Goal: Answer question/provide support

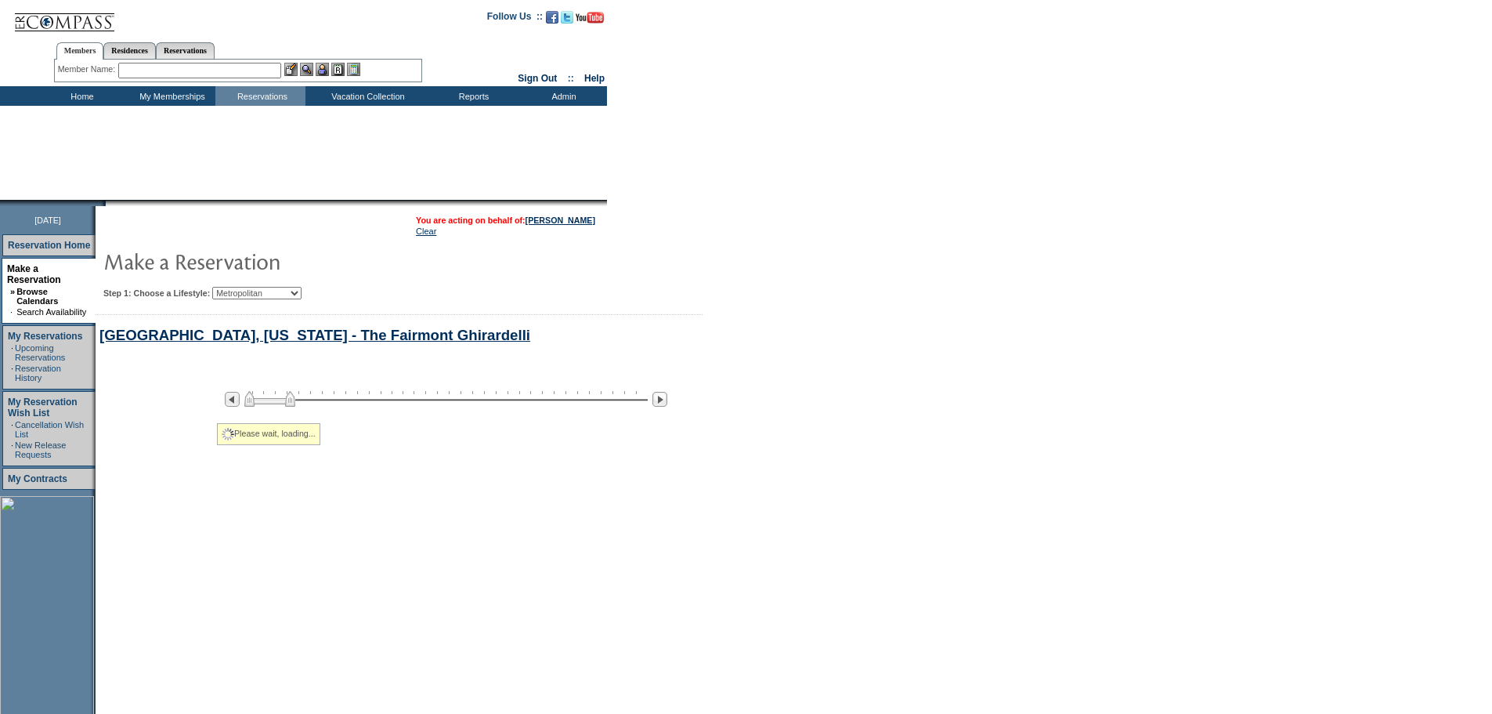
select select "Metropolitan"
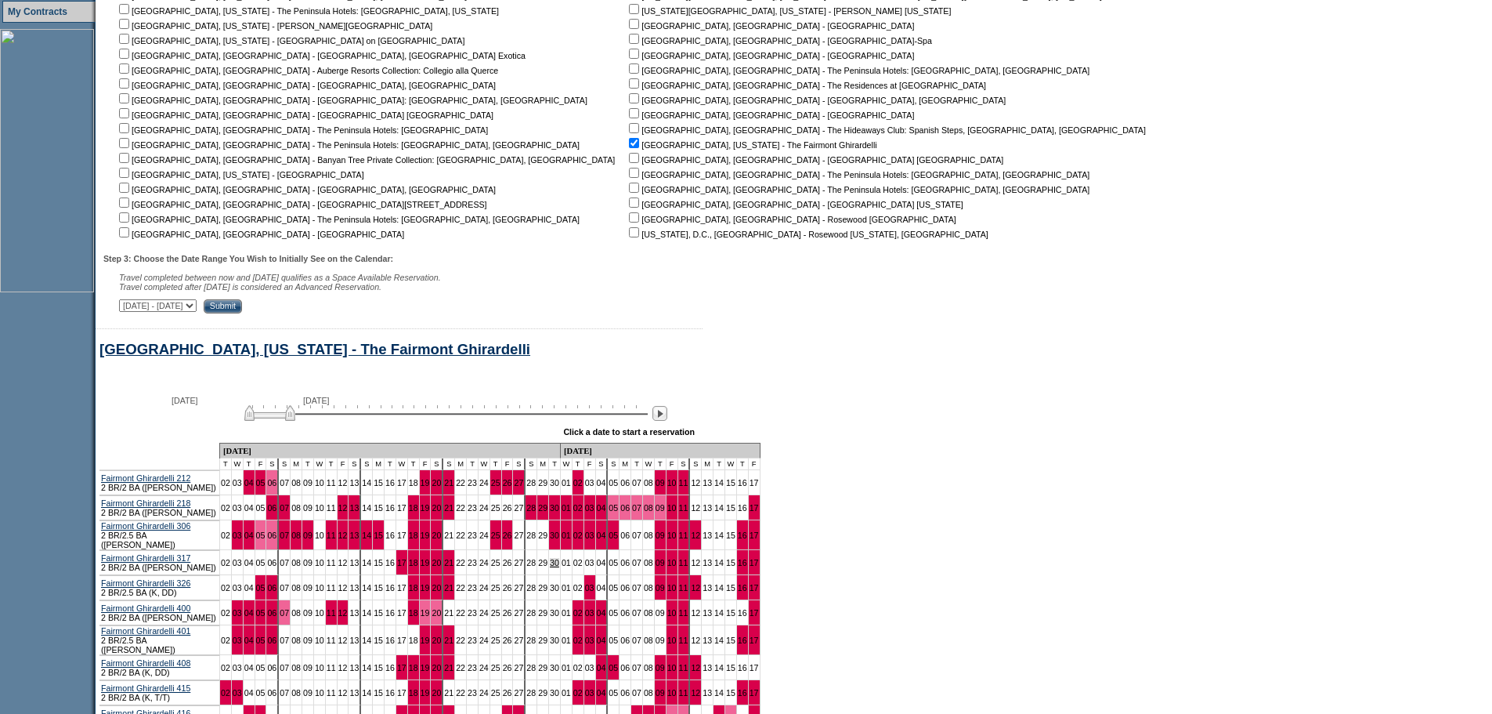
scroll to position [679, 0]
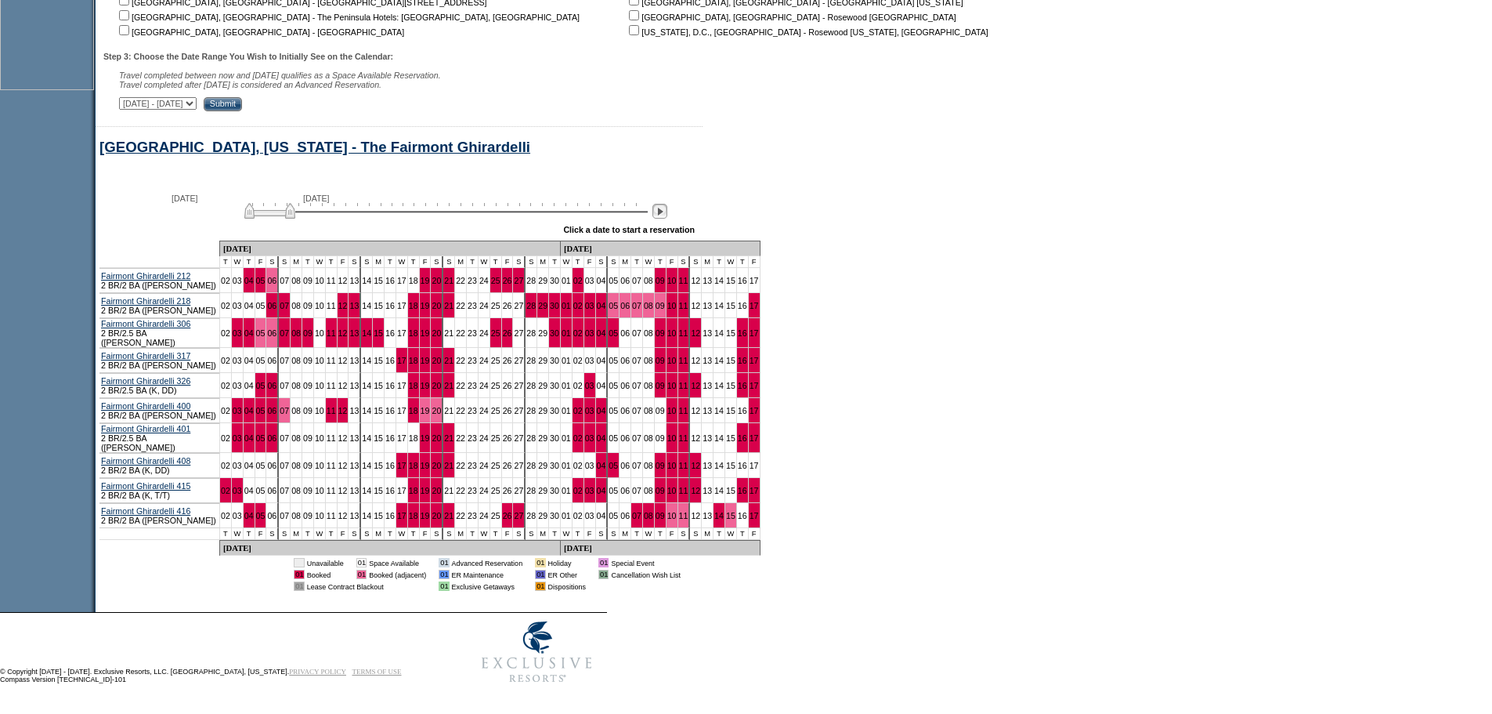
click at [667, 218] on img at bounding box center [660, 211] width 15 height 15
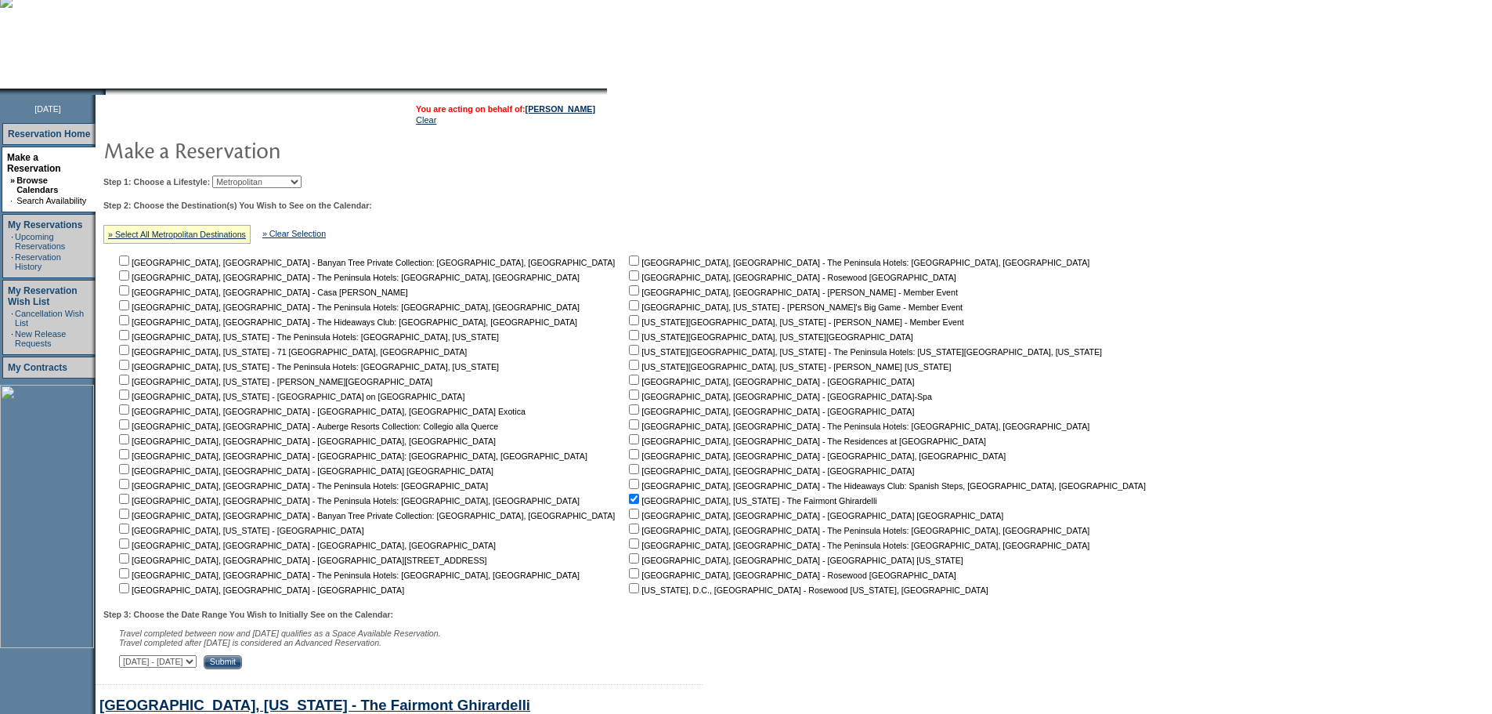
scroll to position [0, 0]
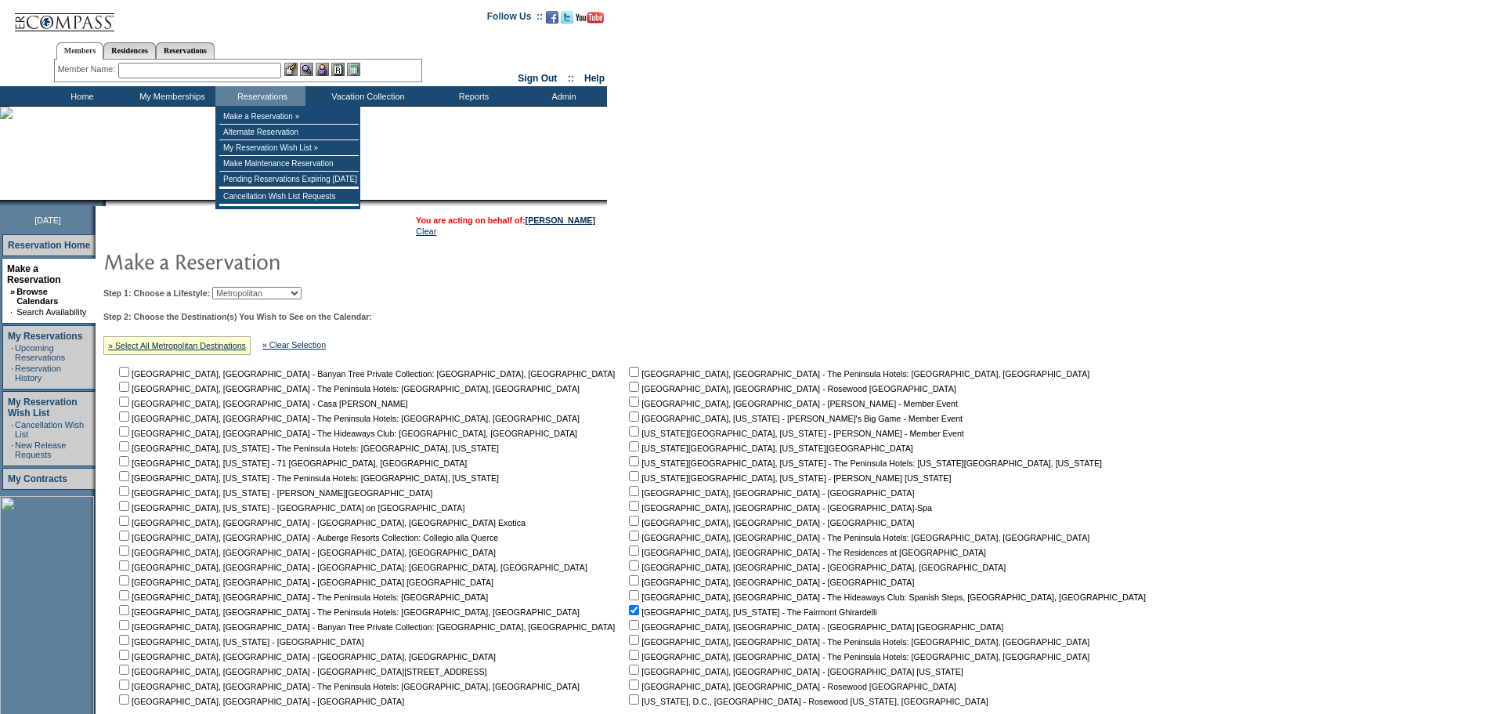
click at [269, 71] on input "text" at bounding box center [199, 71] width 163 height 16
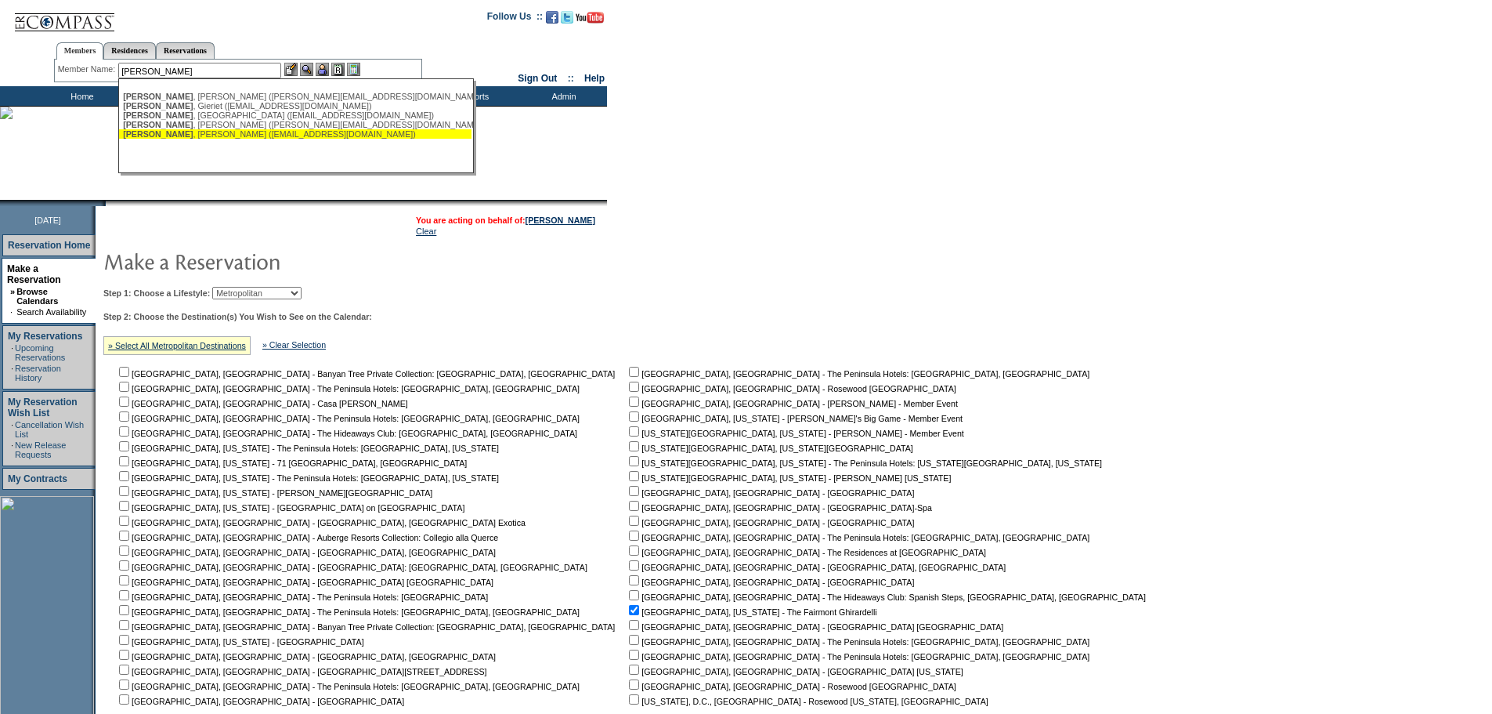
click at [272, 138] on div "[PERSON_NAME] ([EMAIL_ADDRESS][DOMAIN_NAME])" at bounding box center [295, 133] width 345 height 9
type input "[PERSON_NAME] ([EMAIL_ADDRESS][DOMAIN_NAME])"
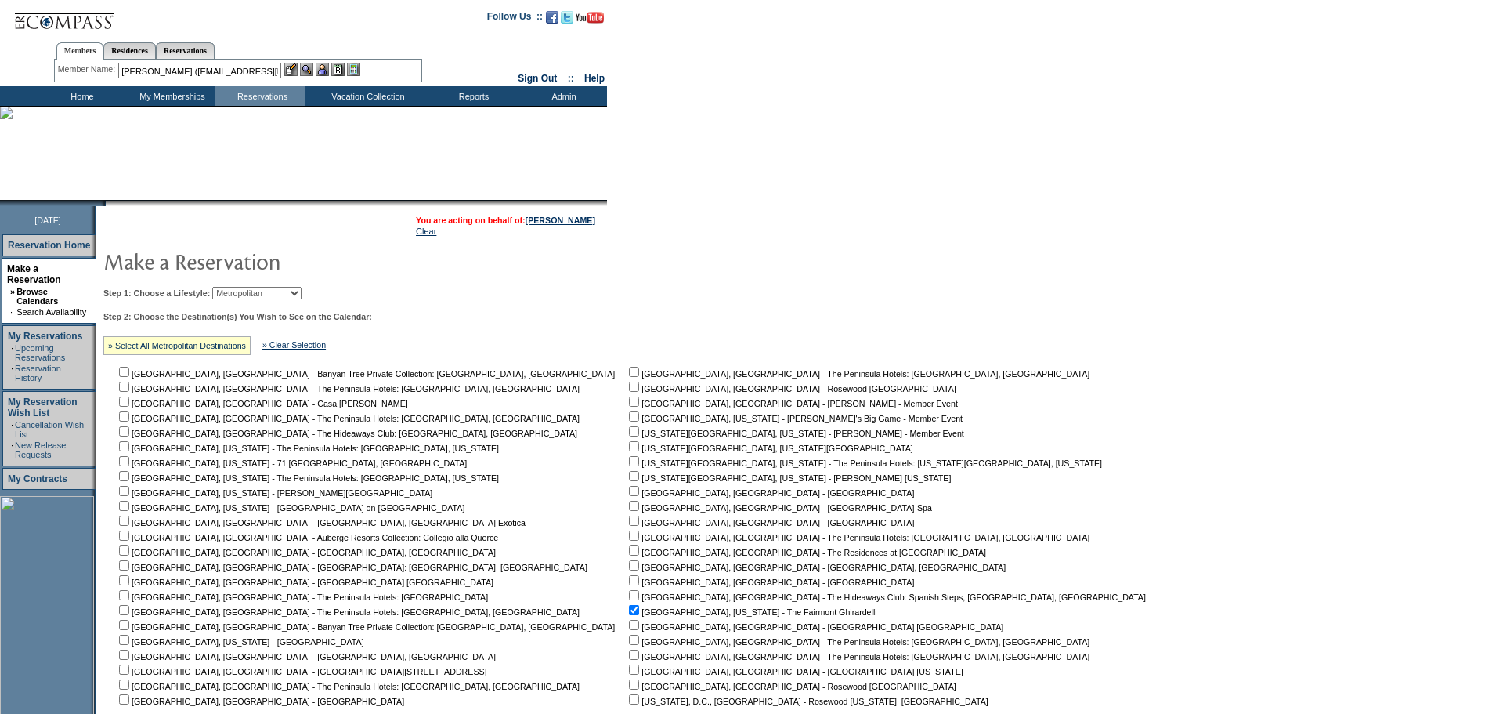
click at [329, 69] on img at bounding box center [322, 69] width 13 height 13
click at [313, 69] on img at bounding box center [306, 69] width 13 height 13
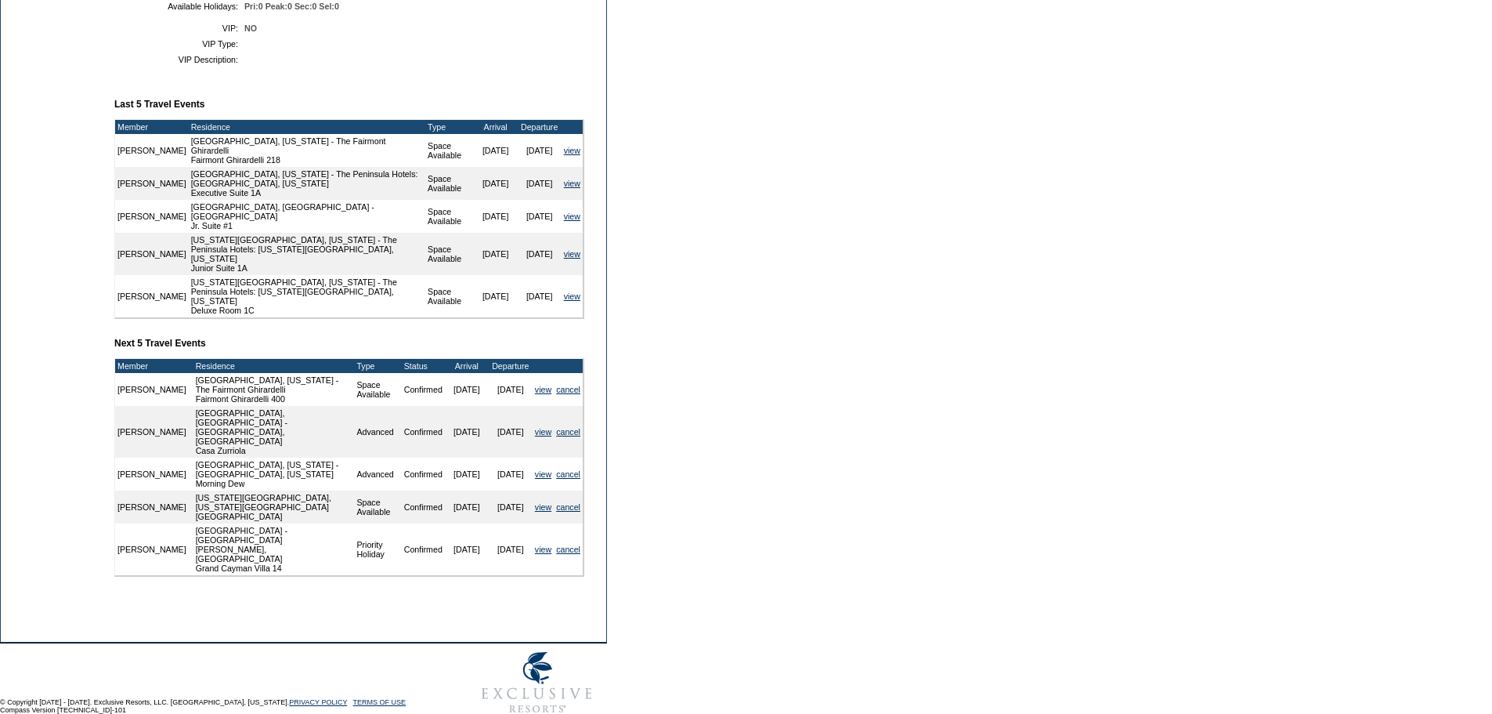
scroll to position [59, 0]
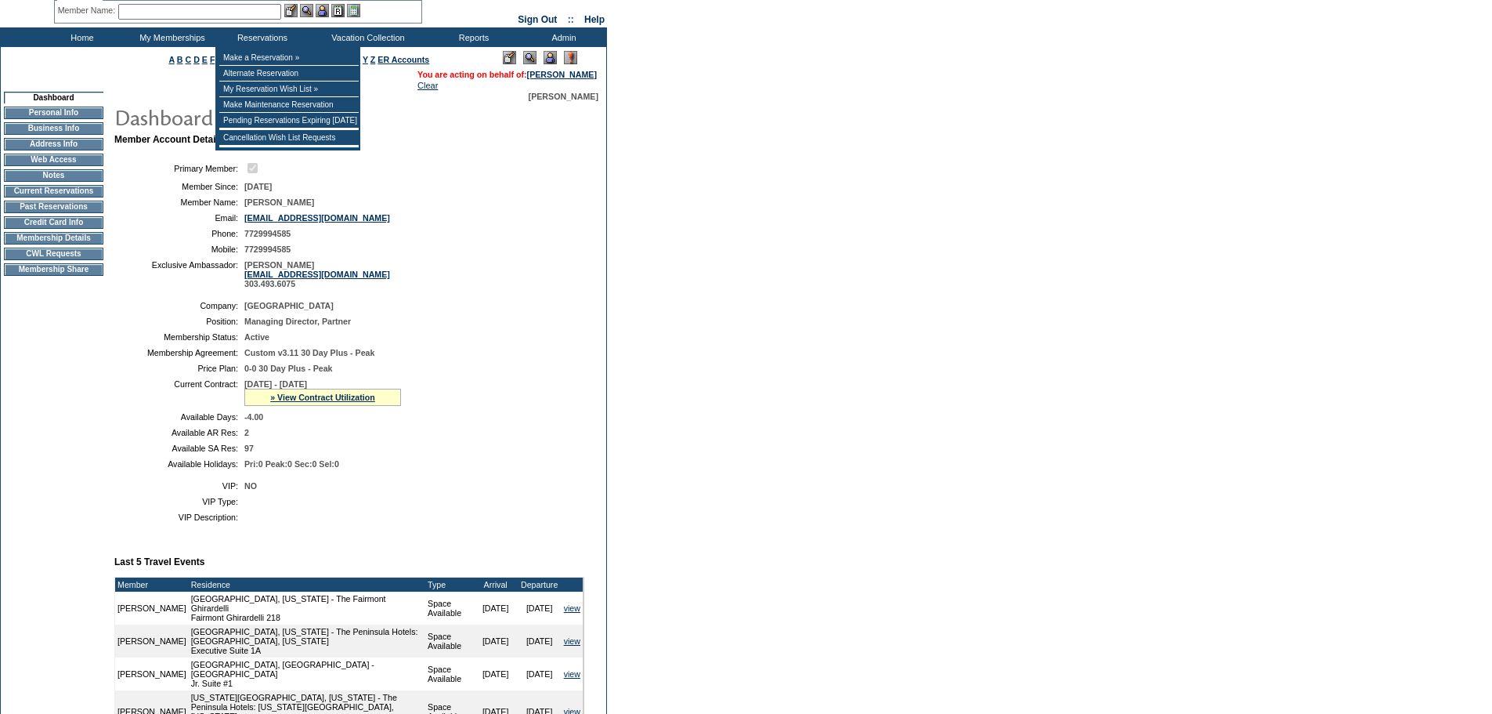
drag, startPoint x: 246, startPoint y: 12, endPoint x: 238, endPoint y: 6, distance: 9.6
click at [246, 12] on input "text" at bounding box center [199, 12] width 163 height 16
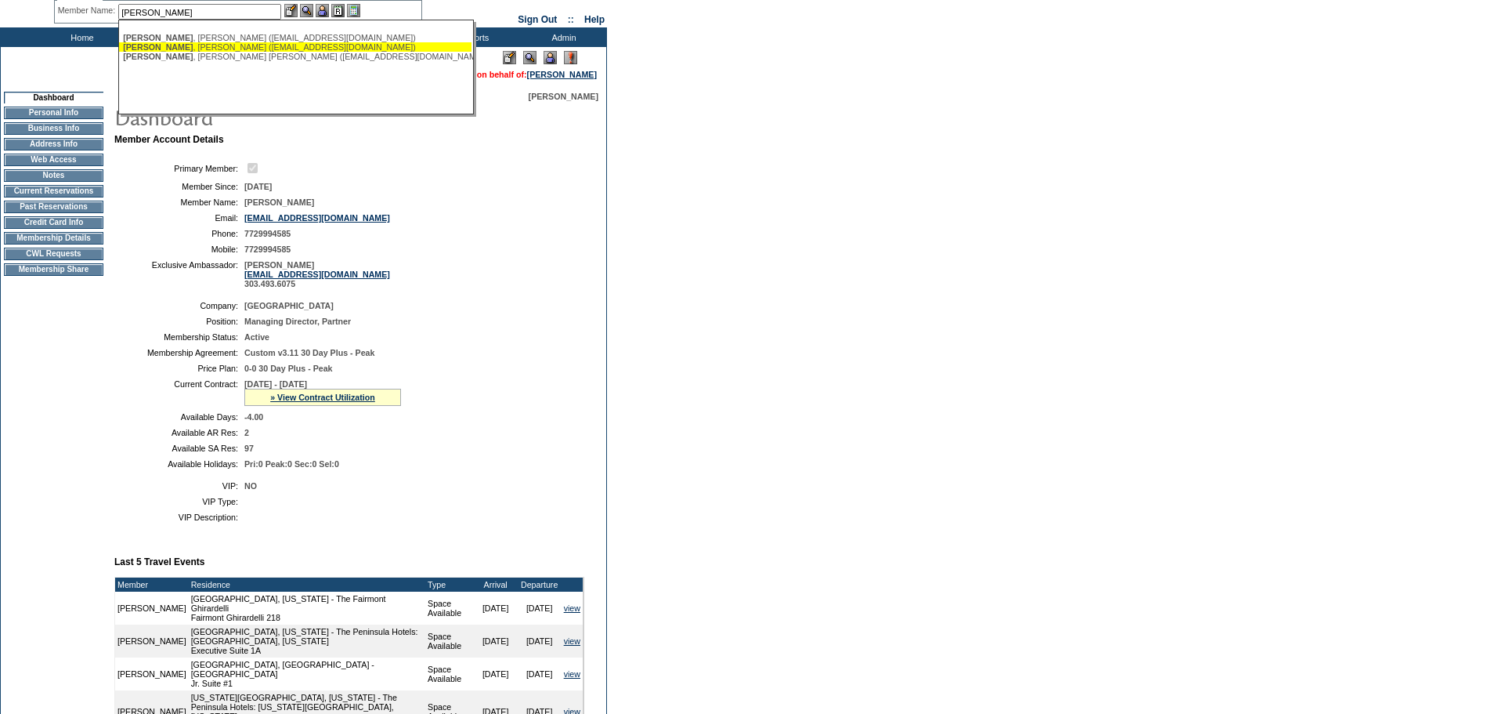
click at [194, 49] on div "[PERSON_NAME] ([PERSON_NAME][EMAIL_ADDRESS][DOMAIN_NAME])" at bounding box center [295, 46] width 345 height 9
type input "[PERSON_NAME] ([PERSON_NAME][EMAIL_ADDRESS][DOMAIN_NAME])"
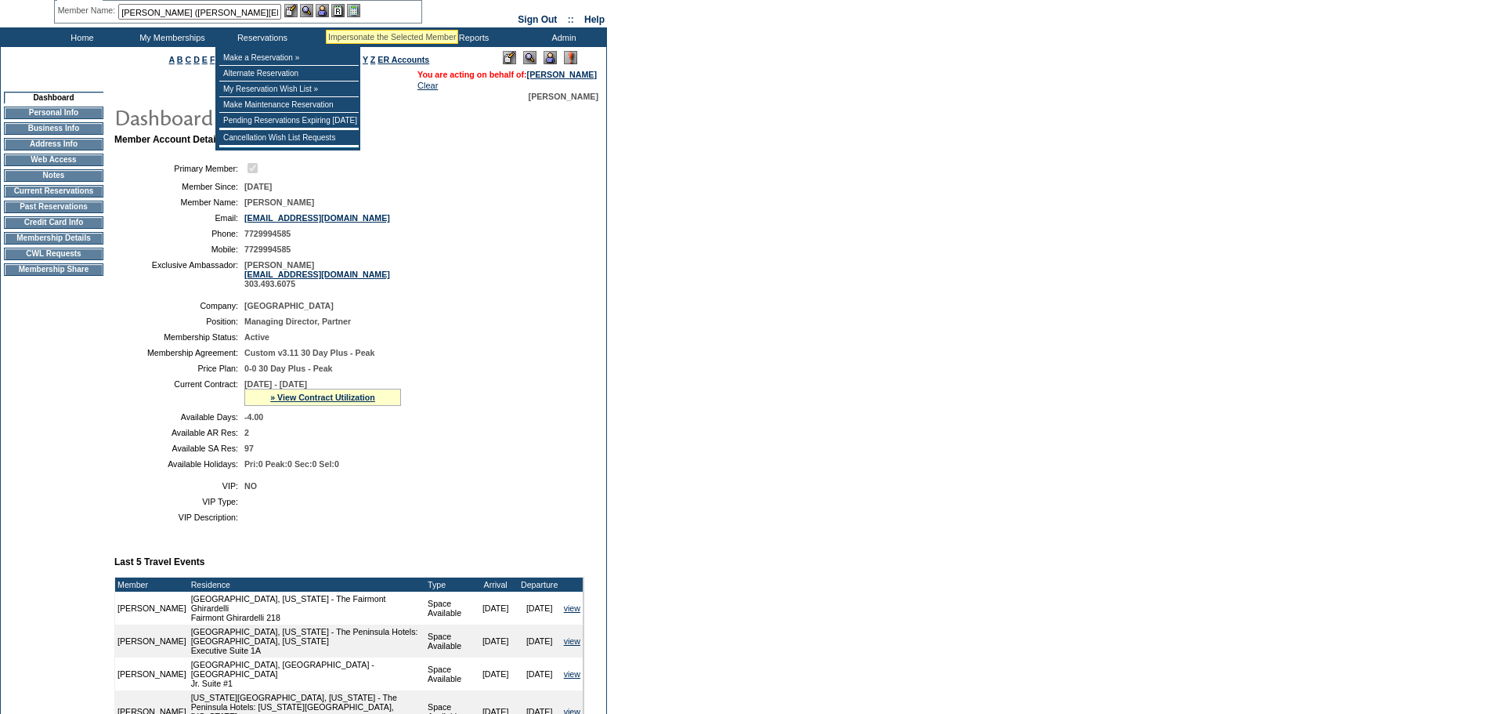
click at [326, 9] on img at bounding box center [322, 10] width 13 height 13
click at [313, 10] on img at bounding box center [306, 10] width 13 height 13
